Goal: Obtain resource: Obtain resource

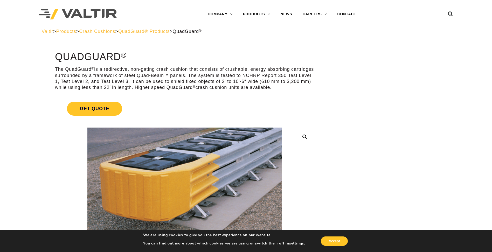
click at [202, 32] on span "QuadGuard ®" at bounding box center [187, 31] width 29 height 5
click at [170, 32] on span "QuadGuard® Products" at bounding box center [144, 31] width 52 height 5
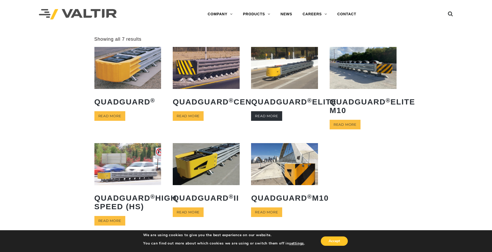
click at [266, 121] on link "Read more" at bounding box center [266, 116] width 31 height 10
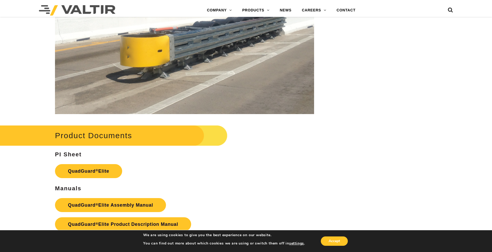
scroll to position [865, 0]
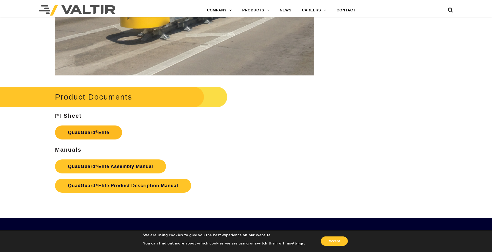
click at [107, 131] on link "QuadGuard ® Elite" at bounding box center [88, 133] width 67 height 14
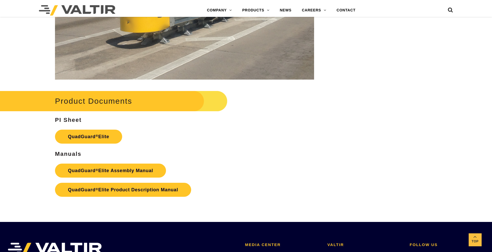
scroll to position [865, 0]
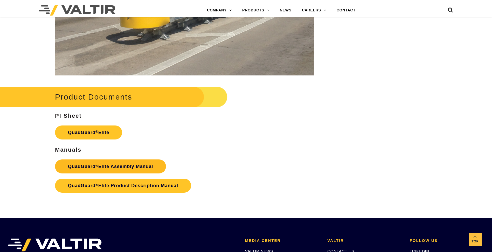
click at [132, 163] on link "QuadGuard ® Elite Assembly Manual" at bounding box center [110, 167] width 111 height 14
